Goal: Task Accomplishment & Management: Manage account settings

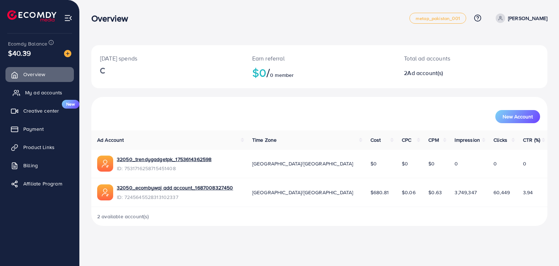
click at [35, 95] on span "My ad accounts" at bounding box center [43, 92] width 37 height 7
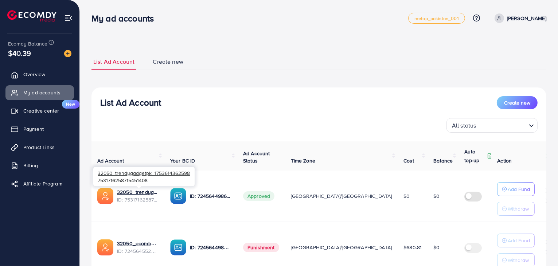
click at [141, 196] on span "ID: 7531716258715451408" at bounding box center [138, 199] width 42 height 7
click at [120, 191] on link "32050_trendygadgetpk_1753614362598" at bounding box center [138, 191] width 42 height 7
click at [34, 127] on span "Payment" at bounding box center [35, 128] width 20 height 7
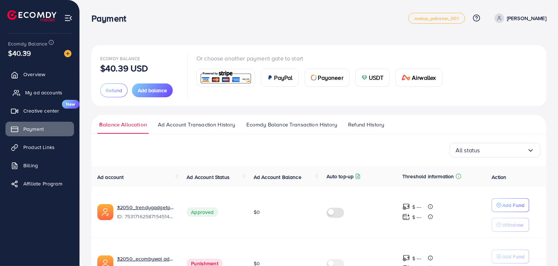
click at [36, 91] on span "My ad accounts" at bounding box center [43, 92] width 37 height 7
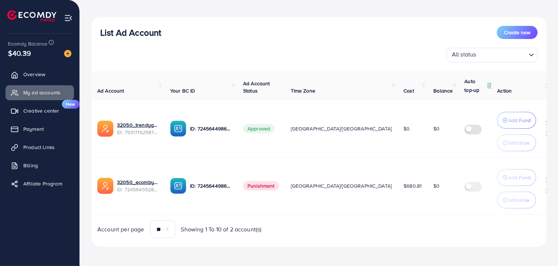
scroll to position [74, 0]
click at [39, 127] on span "Payment" at bounding box center [35, 128] width 20 height 7
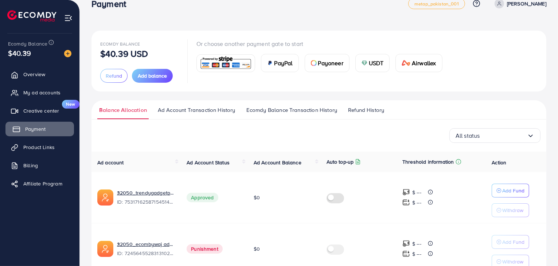
scroll to position [53, 0]
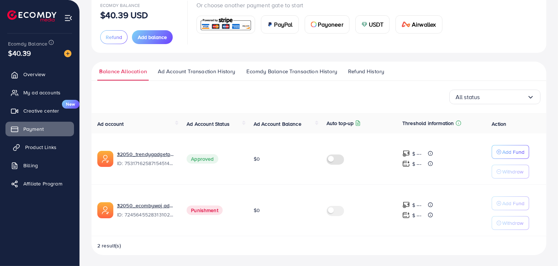
click at [47, 142] on link "Product Links" at bounding box center [39, 147] width 68 height 15
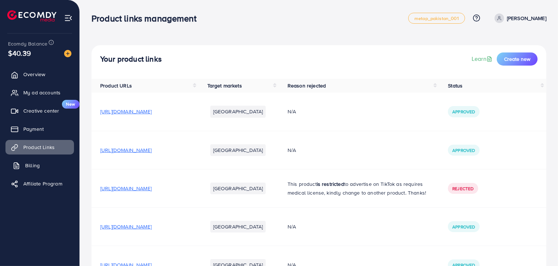
click at [45, 160] on link "Billing" at bounding box center [39, 165] width 68 height 15
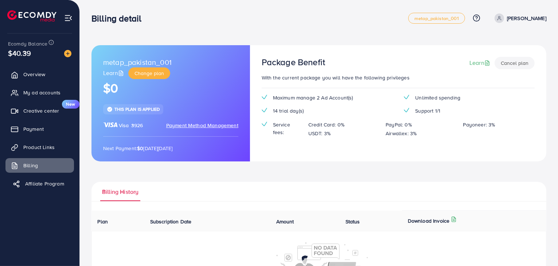
click at [48, 180] on span "Affiliate Program" at bounding box center [44, 183] width 39 height 7
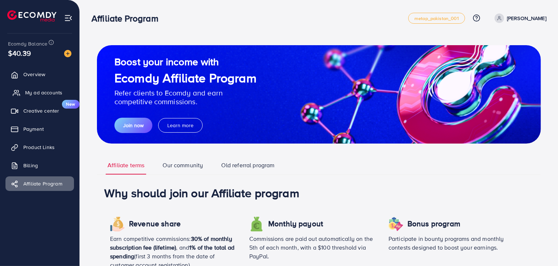
click at [36, 90] on span "My ad accounts" at bounding box center [43, 92] width 37 height 7
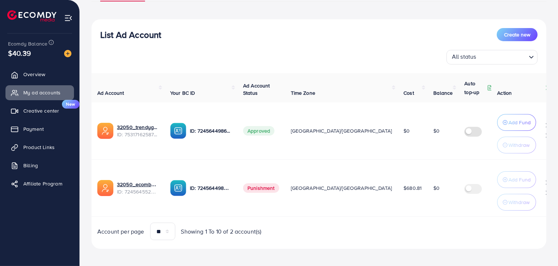
scroll to position [73, 0]
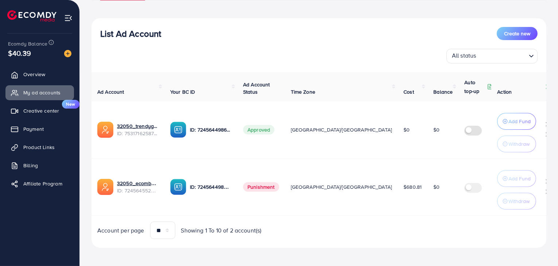
click at [494, 94] on th "Action" at bounding box center [518, 86] width 55 height 29
click at [27, 125] on span "Payment" at bounding box center [35, 128] width 20 height 7
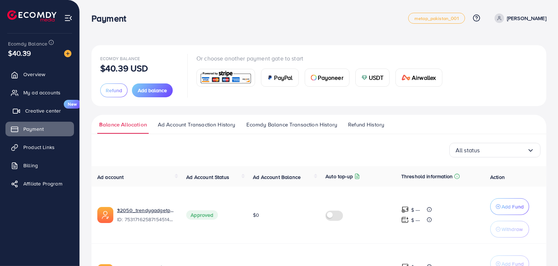
click at [39, 114] on span "Creative center" at bounding box center [43, 110] width 36 height 7
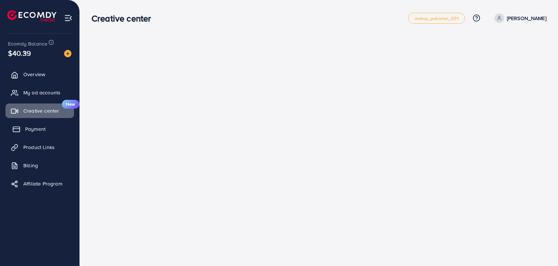
click at [39, 127] on span "Payment" at bounding box center [35, 128] width 20 height 7
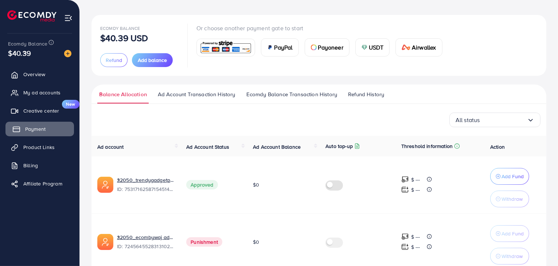
scroll to position [44, 0]
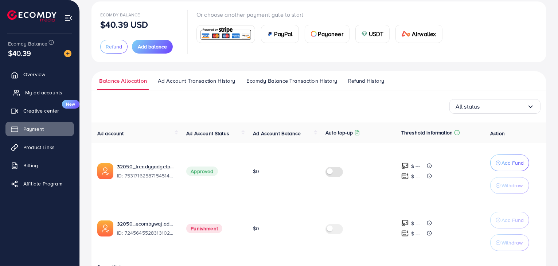
click at [29, 92] on span "My ad accounts" at bounding box center [43, 92] width 37 height 7
